Goal: Use online tool/utility: Utilize a website feature to perform a specific function

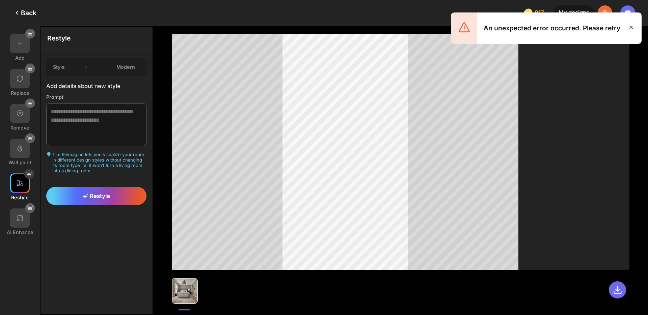
click at [29, 12] on div "Back" at bounding box center [25, 13] width 24 height 8
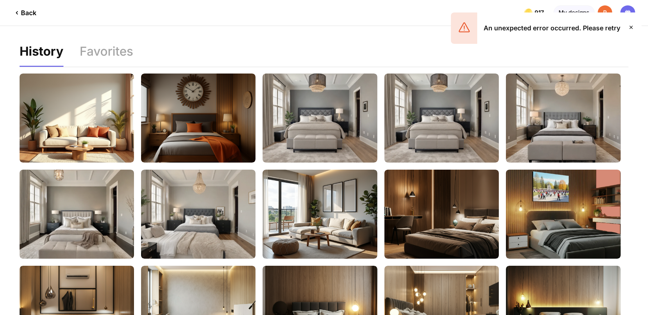
click at [28, 11] on div "Back" at bounding box center [25, 13] width 24 height 8
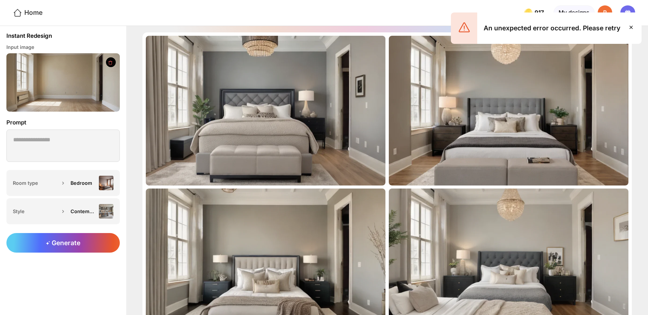
click at [37, 16] on div "Home" at bounding box center [28, 13] width 30 height 10
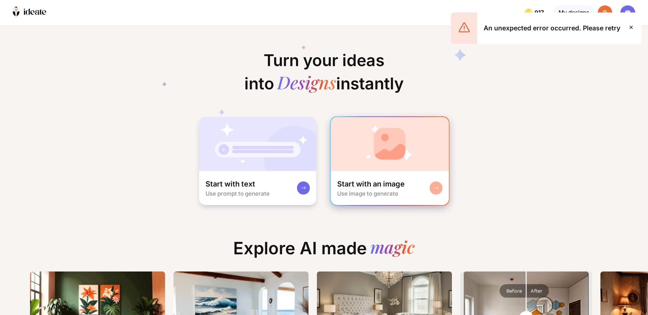
click at [373, 154] on img at bounding box center [390, 144] width 118 height 54
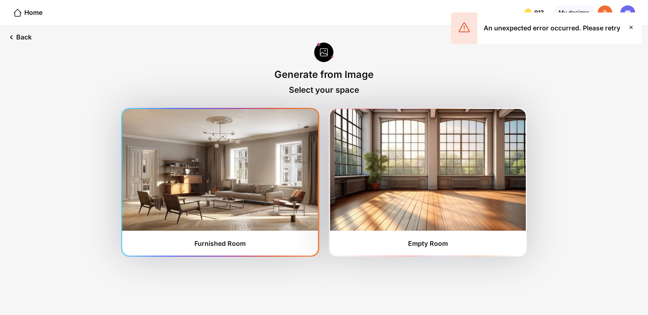
click at [292, 175] on img at bounding box center [220, 170] width 196 height 122
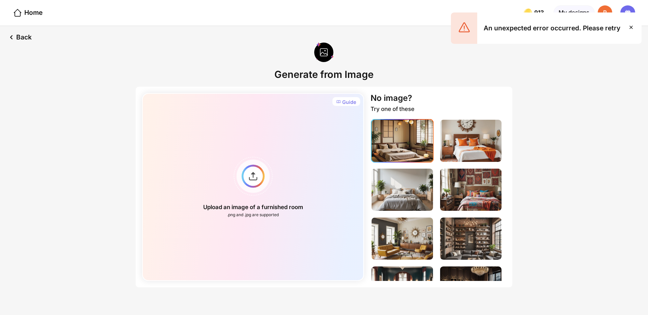
click at [402, 137] on img at bounding box center [401, 141] width 61 height 42
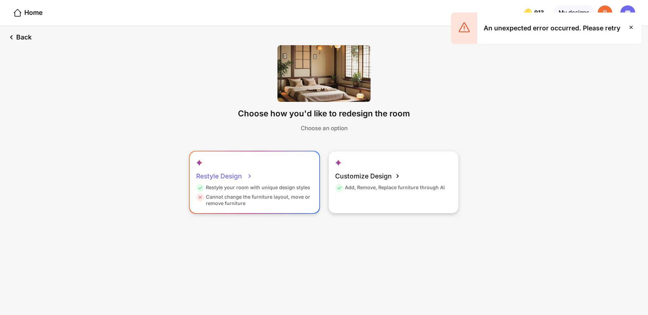
click at [278, 185] on div "Restyle your room with unique design styles" at bounding box center [253, 188] width 114 height 9
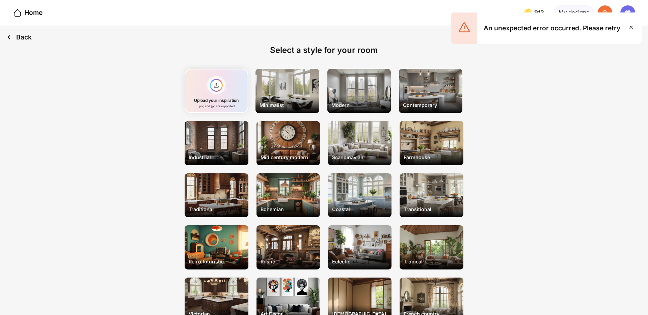
click at [26, 39] on div "Back" at bounding box center [19, 37] width 38 height 23
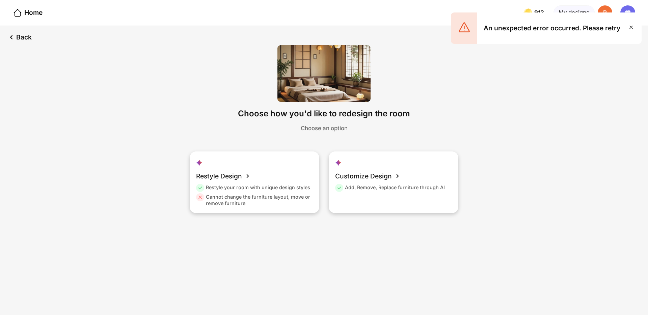
click at [630, 26] on icon at bounding box center [631, 27] width 8 height 8
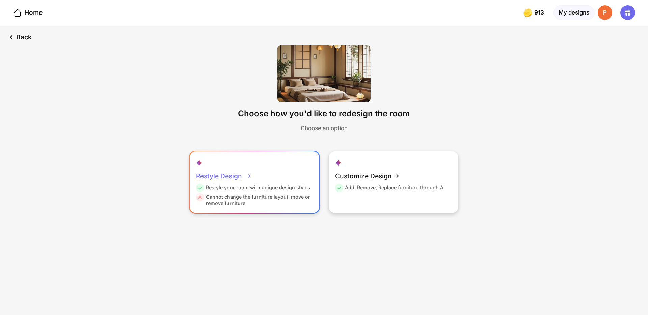
click at [274, 186] on div "Restyle your room with unique design styles" at bounding box center [253, 188] width 114 height 9
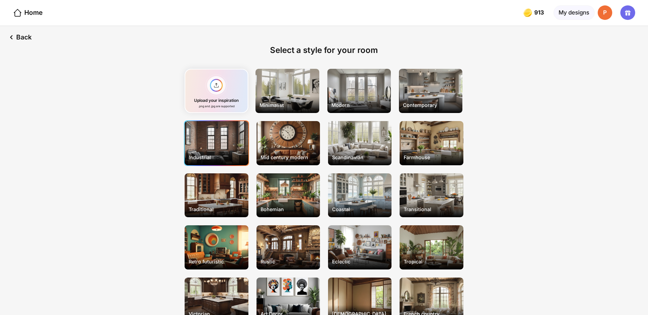
click at [194, 151] on div "Industrial" at bounding box center [216, 157] width 62 height 12
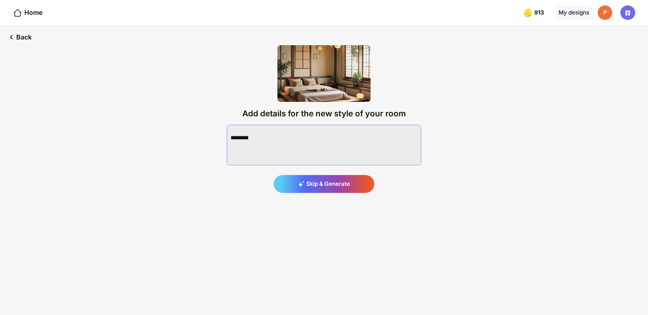
click at [251, 125] on textarea at bounding box center [324, 145] width 194 height 40
type textarea "**********"
click at [310, 181] on icon at bounding box center [310, 184] width 6 height 6
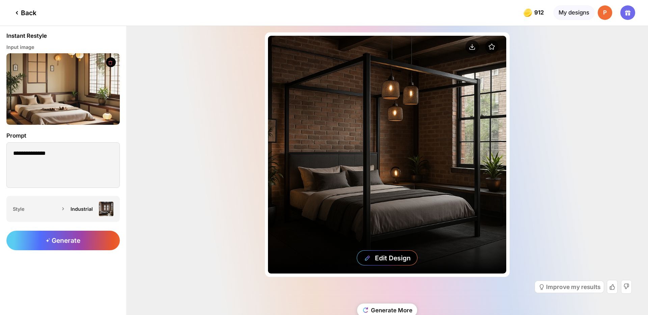
click at [394, 118] on div "Edit Design" at bounding box center [387, 155] width 238 height 238
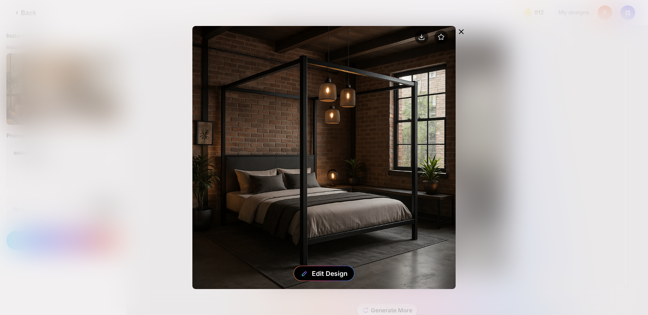
click at [463, 28] on icon at bounding box center [461, 32] width 8 height 8
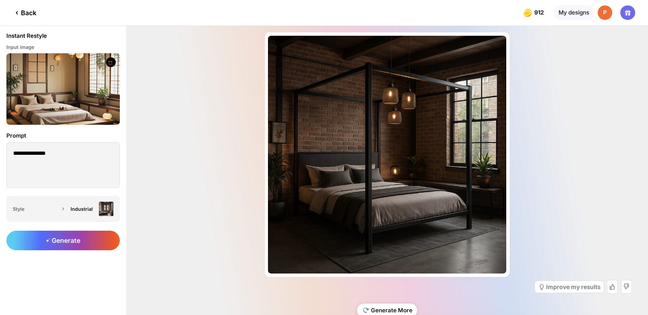
click at [398, 308] on div "Generate More" at bounding box center [387, 310] width 60 height 13
click at [386, 309] on div "Generate More" at bounding box center [387, 310] width 60 height 13
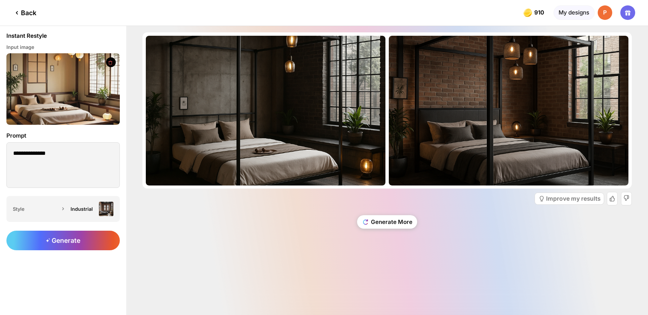
click at [26, 15] on div "Back" at bounding box center [25, 13] width 24 height 8
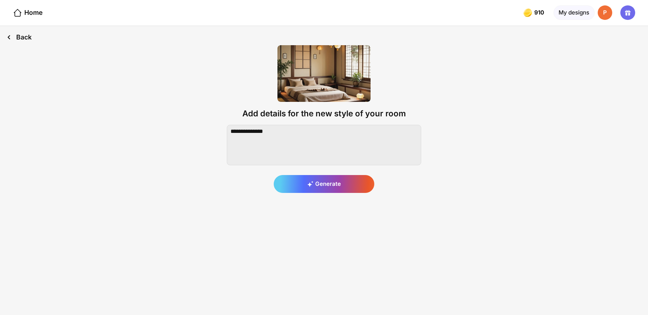
click at [31, 33] on div "Back" at bounding box center [19, 37] width 38 height 23
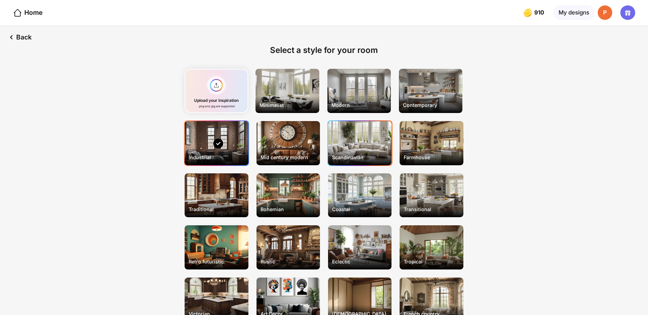
click at [366, 146] on div "Scandinavian" at bounding box center [359, 143] width 63 height 44
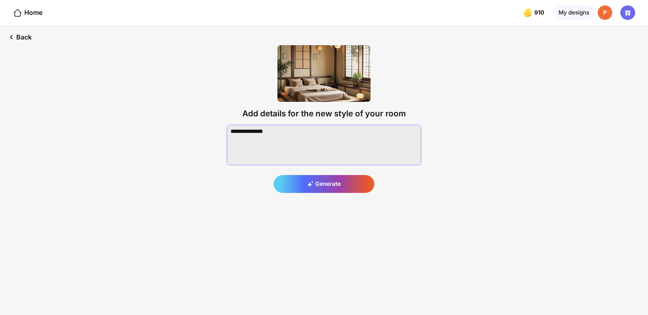
click at [366, 146] on textarea at bounding box center [324, 145] width 194 height 40
click at [324, 187] on div "Generate" at bounding box center [324, 184] width 101 height 18
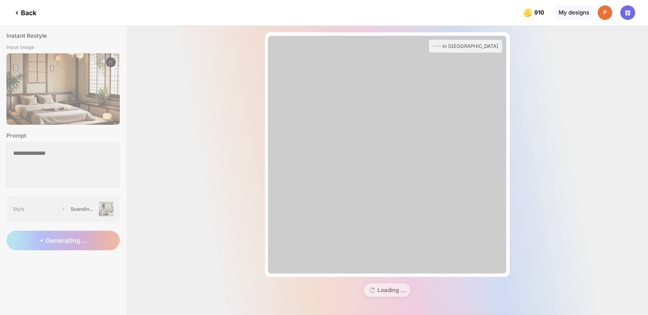
click at [30, 12] on div "Back" at bounding box center [25, 13] width 24 height 8
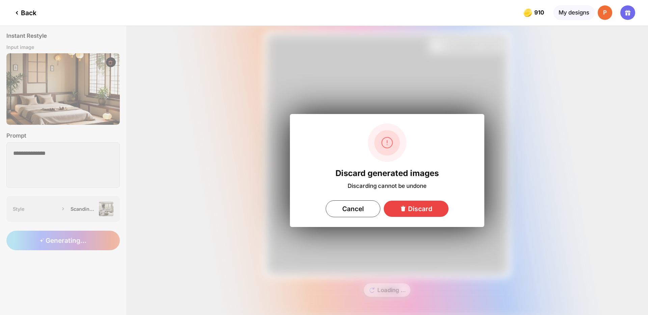
click at [399, 209] on div "Discard" at bounding box center [415, 209] width 65 height 16
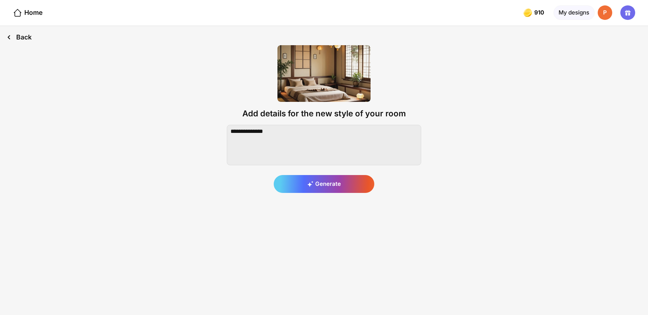
click at [21, 38] on div "Back" at bounding box center [19, 37] width 38 height 23
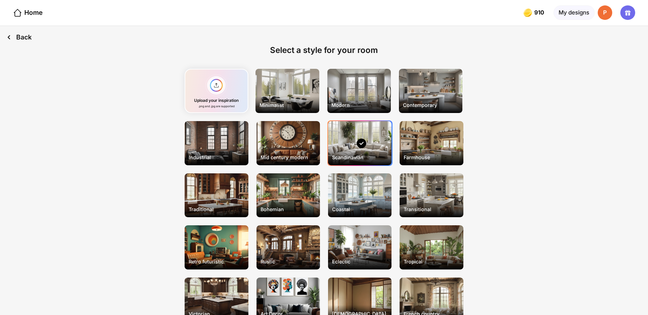
click at [21, 38] on div "Back" at bounding box center [19, 37] width 38 height 23
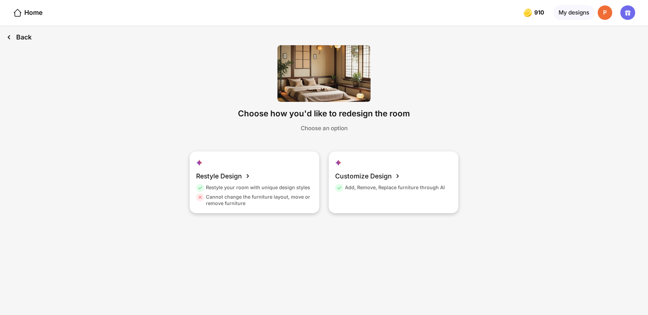
click at [21, 38] on div "Back" at bounding box center [19, 37] width 38 height 23
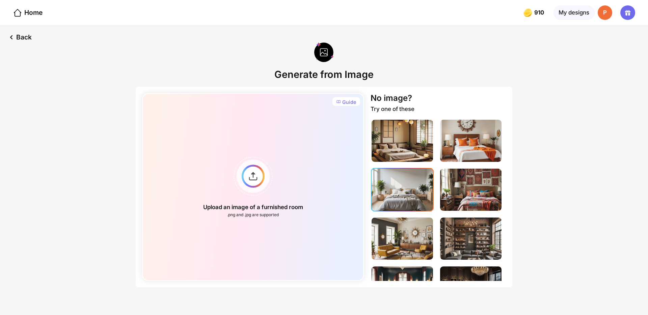
click at [415, 183] on img at bounding box center [401, 190] width 61 height 42
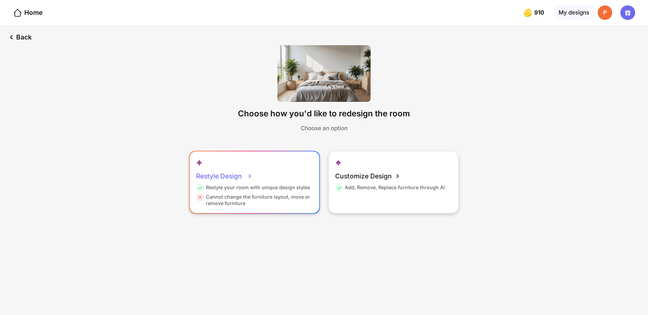
click at [304, 189] on div "Restyle your room with unique design styles" at bounding box center [253, 188] width 114 height 9
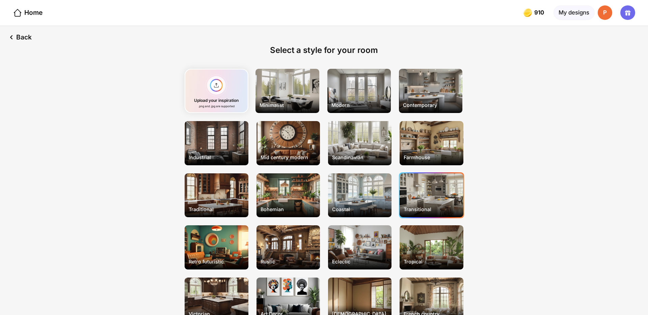
click at [413, 190] on div "Transitional" at bounding box center [430, 195] width 63 height 44
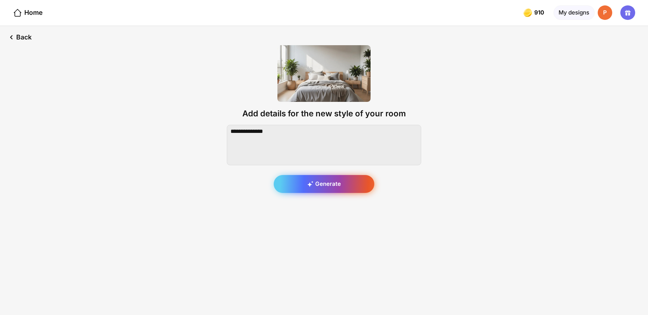
click at [331, 181] on div "Generate" at bounding box center [324, 184] width 101 height 18
